Goal: Task Accomplishment & Management: Use online tool/utility

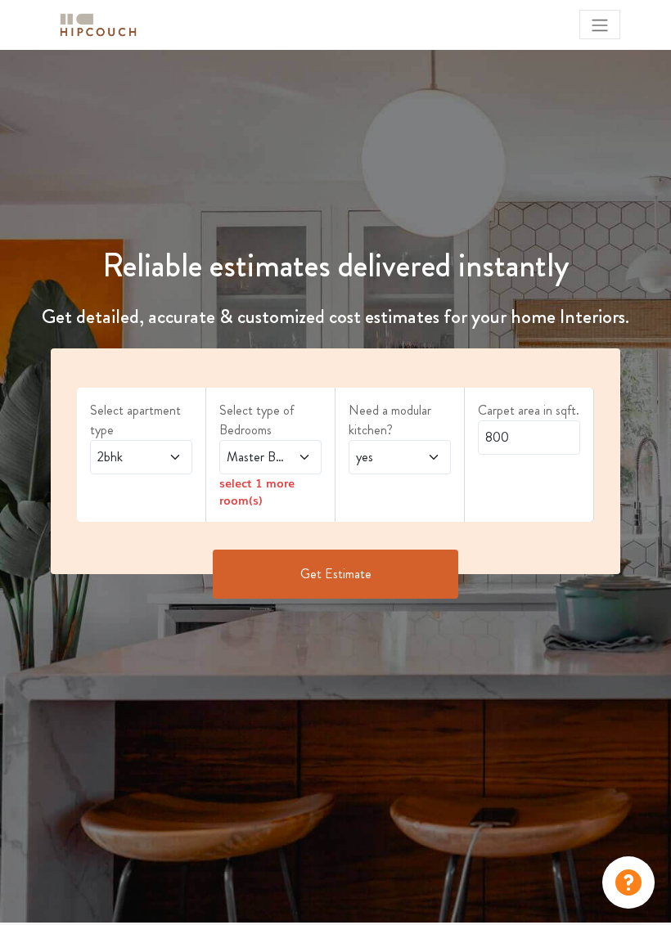
click at [163, 453] on span at bounding box center [171, 457] width 22 height 20
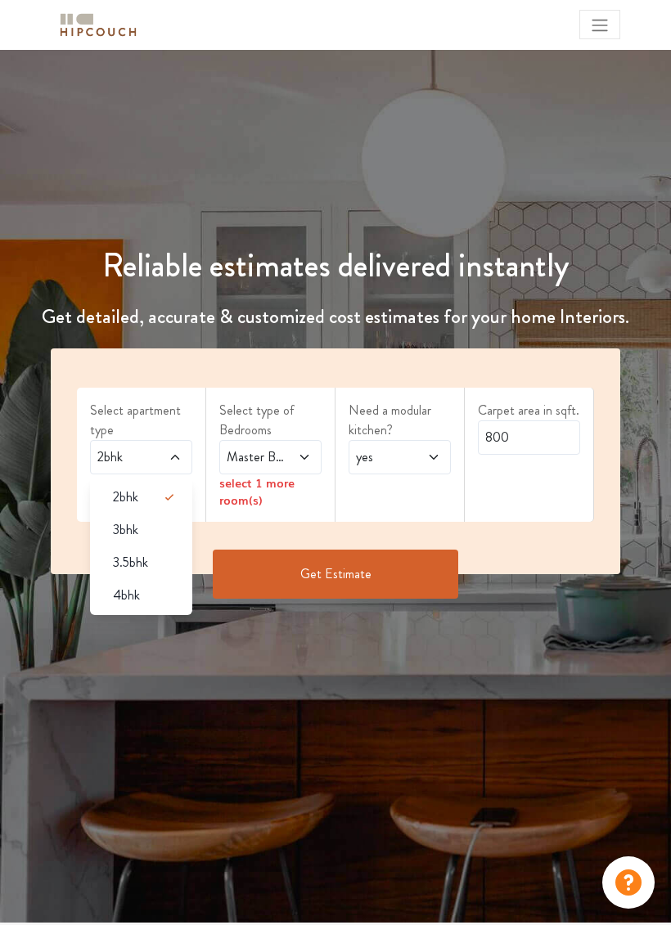
click at [152, 601] on div "4bhk" at bounding box center [146, 596] width 92 height 20
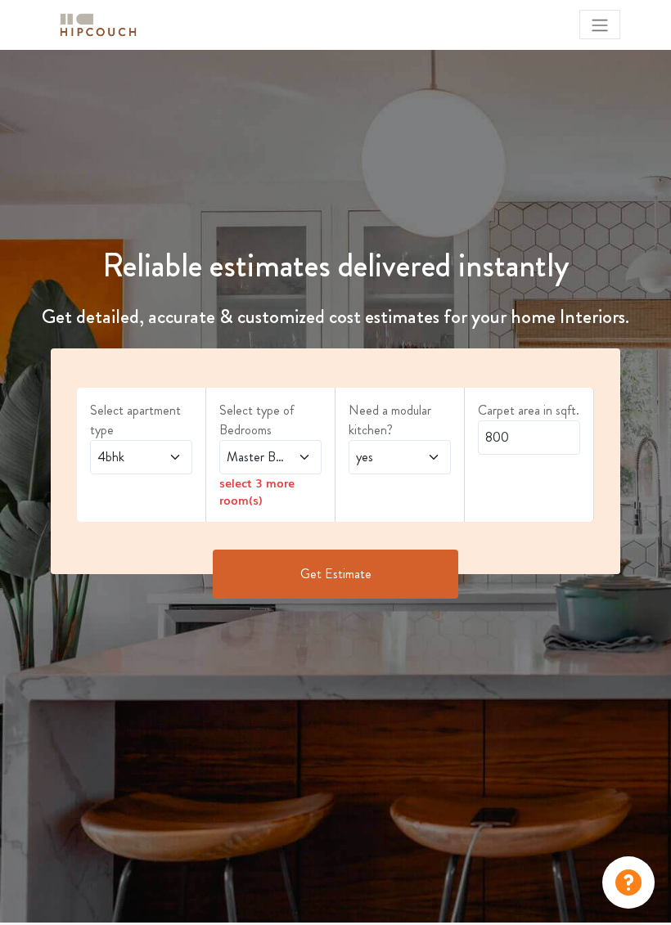
click at [294, 455] on span at bounding box center [300, 457] width 22 height 20
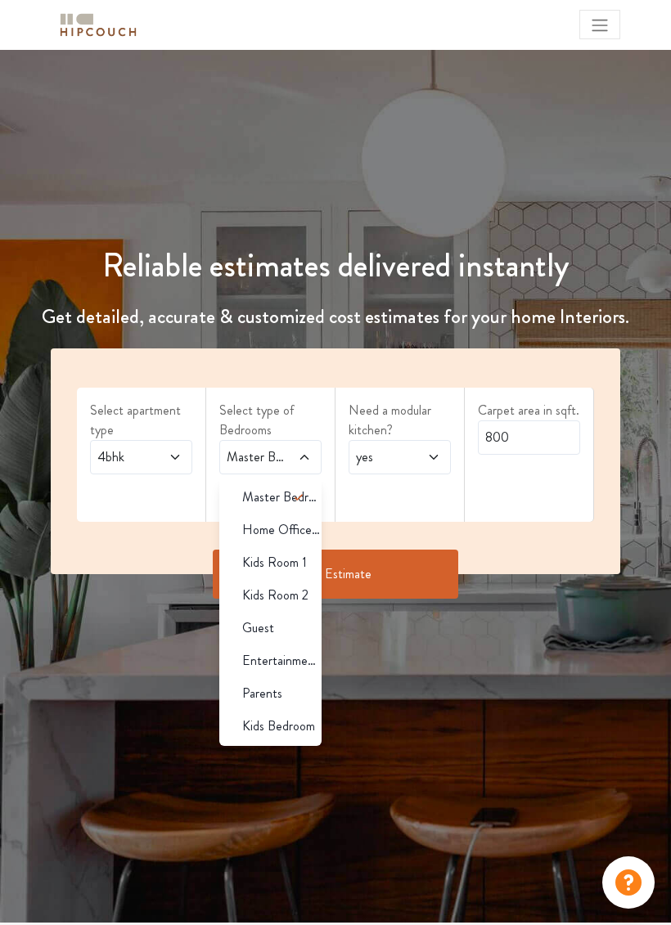
click at [301, 501] on icon at bounding box center [299, 498] width 20 height 20
click at [302, 562] on span "Kids Room 1" at bounding box center [274, 563] width 65 height 20
click at [298, 599] on span "Kids Room 2" at bounding box center [275, 596] width 66 height 20
click at [291, 661] on span "Entertainment Den" at bounding box center [281, 661] width 79 height 20
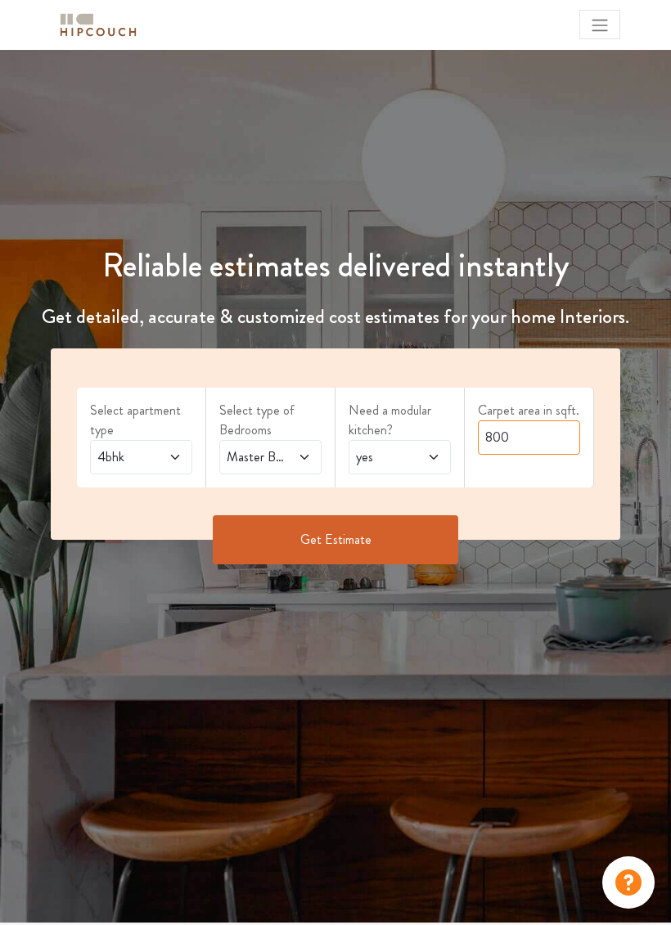
click at [537, 445] on input "800" at bounding box center [529, 437] width 102 height 34
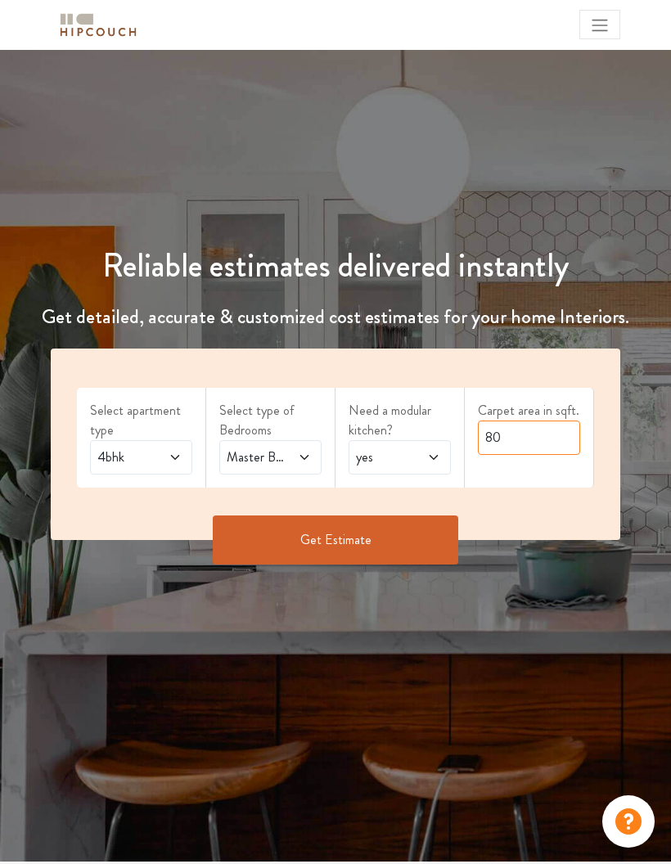
type input "8"
type input "7000"
click at [563, 501] on div "Select apartment type 4bhk Select type of Bedrooms Master Bedroom,Kids Room 1,K…" at bounding box center [335, 443] width 569 height 191
click at [385, 542] on button "Get Estimate" at bounding box center [335, 539] width 245 height 49
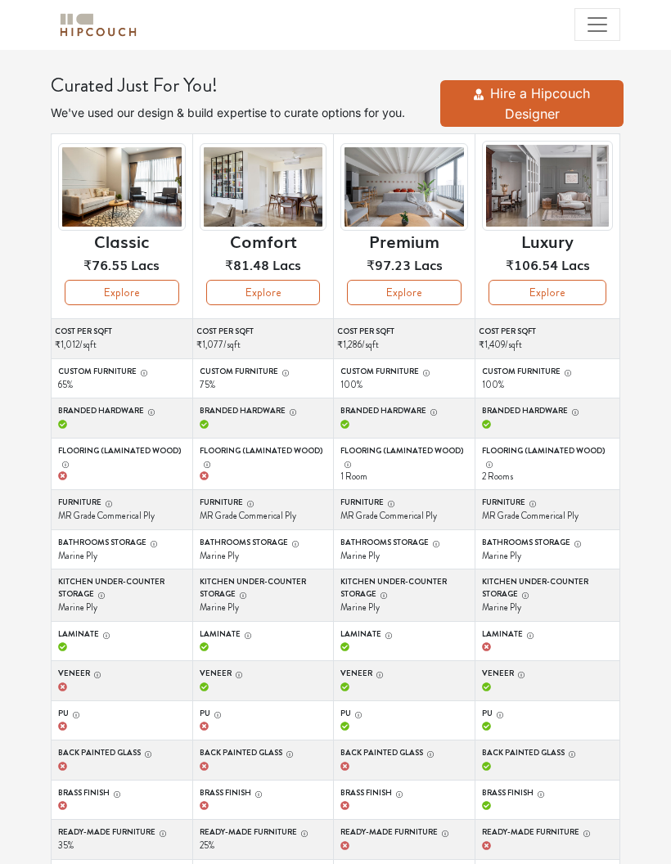
scroll to position [106, 0]
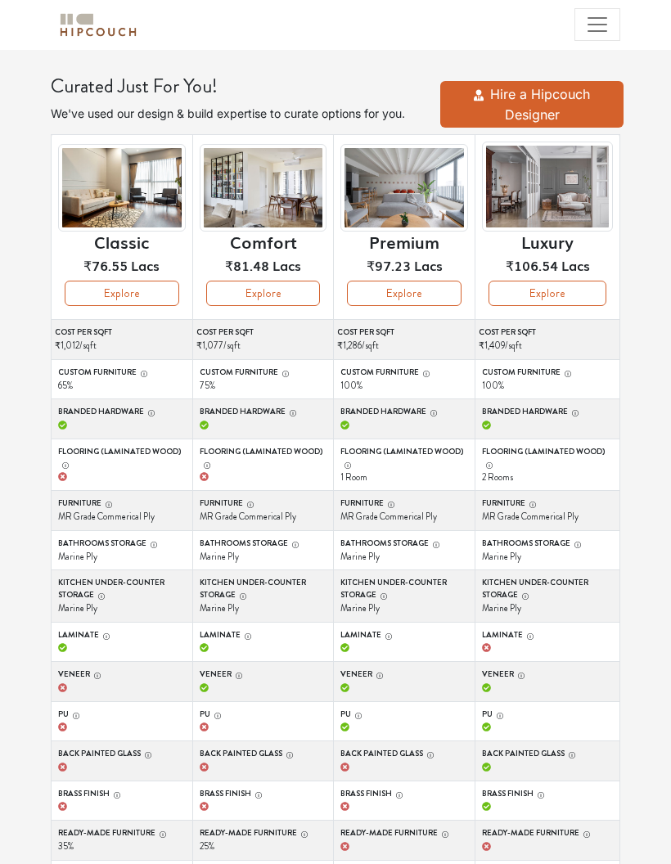
click at [95, 672] on icon "button" at bounding box center [97, 676] width 8 height 8
click at [99, 672] on icon "button" at bounding box center [97, 676] width 8 height 8
click at [101, 674] on icon "button" at bounding box center [97, 676] width 8 height 8
click at [94, 676] on div "button" at bounding box center [95, 674] width 11 height 12
click at [240, 672] on icon "button" at bounding box center [239, 676] width 8 height 8
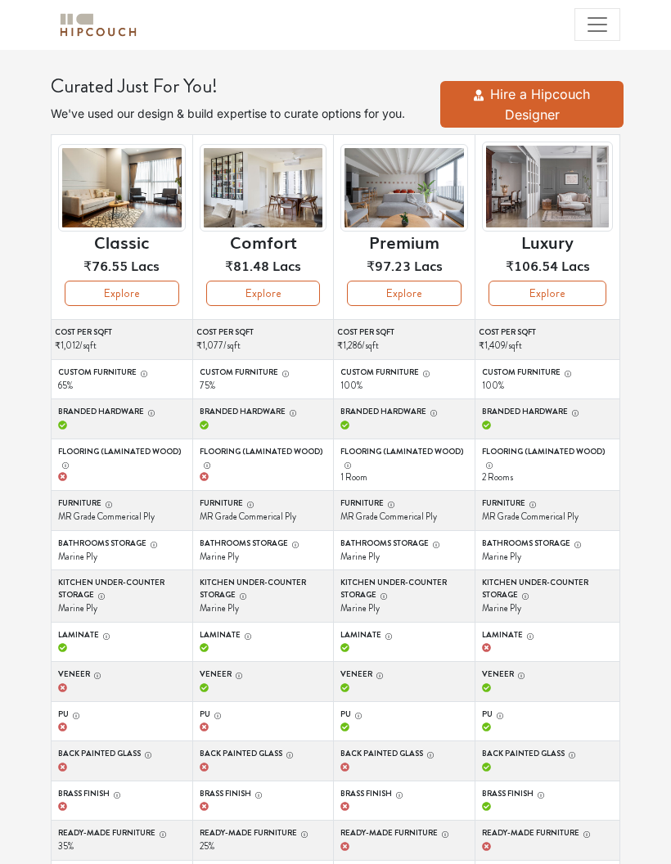
click at [238, 672] on icon "button" at bounding box center [239, 676] width 8 height 8
click at [231, 674] on div "button" at bounding box center [236, 674] width 11 height 12
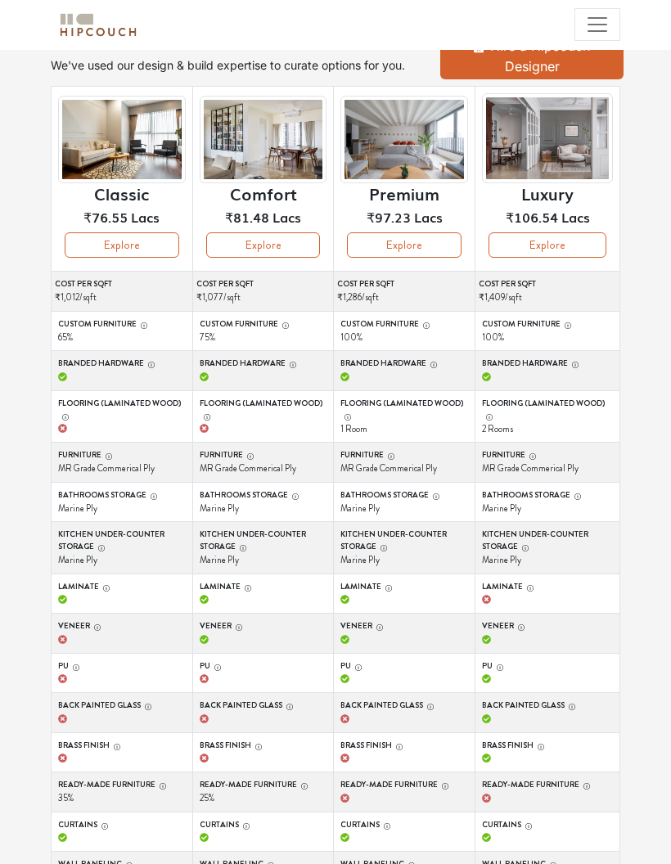
scroll to position [239, 0]
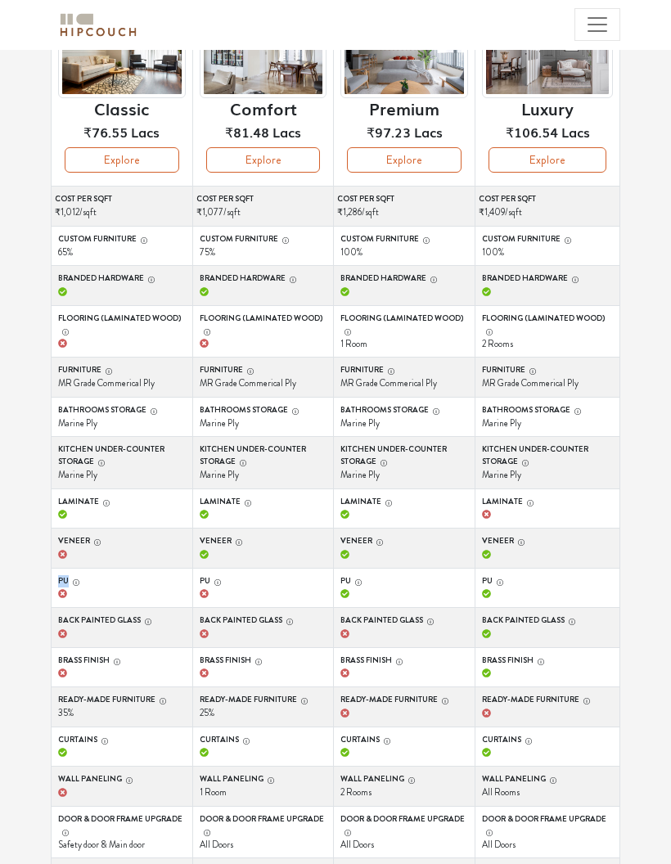
click at [263, 540] on label "Veneer" at bounding box center [264, 541] width 128 height 12
click at [243, 540] on button "Veneer" at bounding box center [236, 541] width 11 height 12
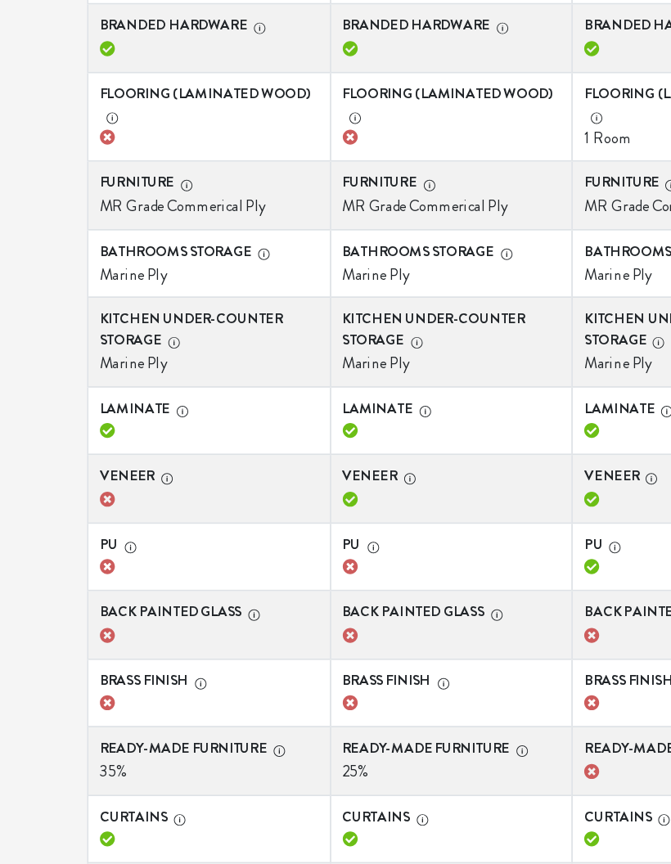
click at [92, 535] on div "button" at bounding box center [95, 541] width 11 height 12
click at [101, 538] on icon "button" at bounding box center [97, 542] width 8 height 8
click at [100, 538] on icon "button" at bounding box center [97, 542] width 8 height 8
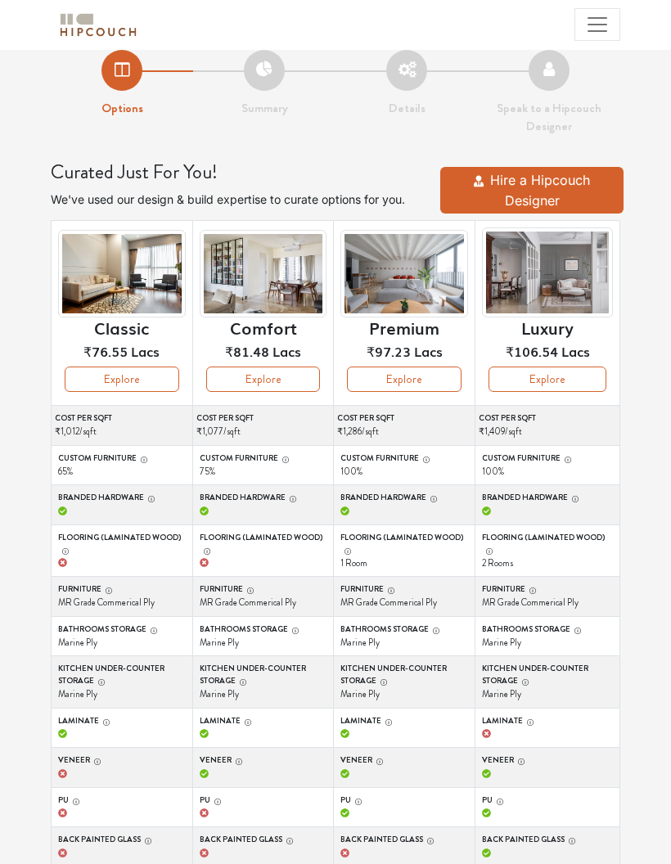
scroll to position [0, 0]
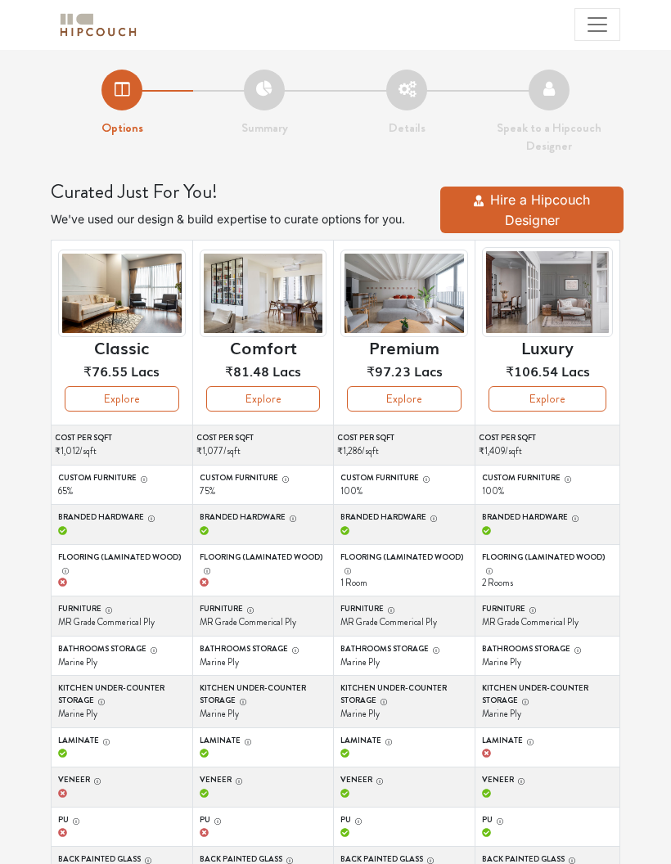
click at [567, 404] on button "Explore" at bounding box center [547, 398] width 118 height 25
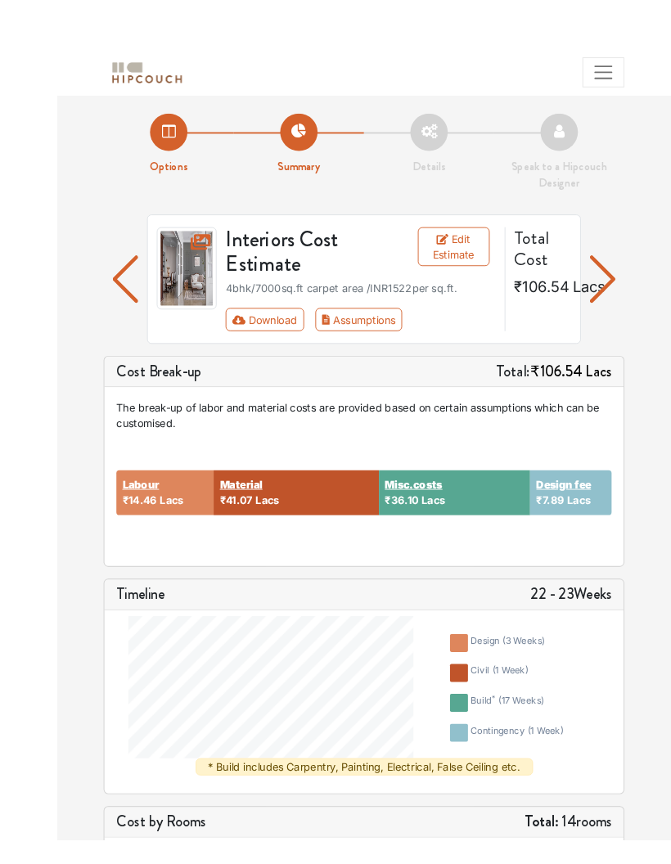
scroll to position [1, 0]
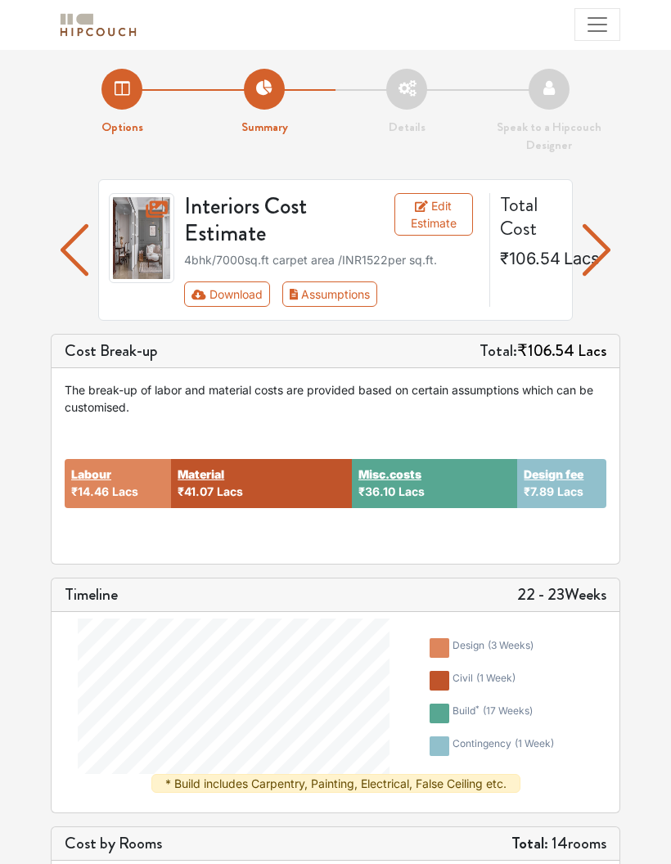
click at [602, 251] on img "button" at bounding box center [596, 249] width 28 height 71
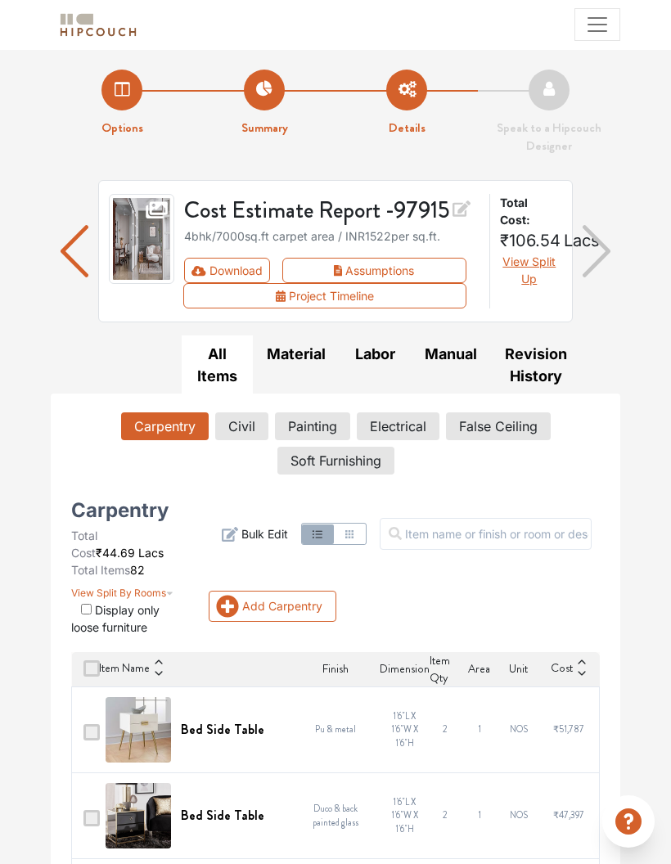
click at [203, 261] on button "Download" at bounding box center [227, 270] width 86 height 25
